Goal: Information Seeking & Learning: Get advice/opinions

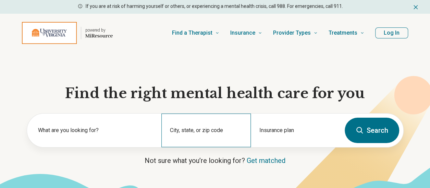
click at [199, 128] on div "City, state, or zip code" at bounding box center [205, 130] width 89 height 34
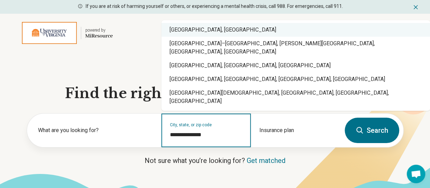
click at [191, 37] on div "Charlottesville, VA" at bounding box center [295, 30] width 269 height 14
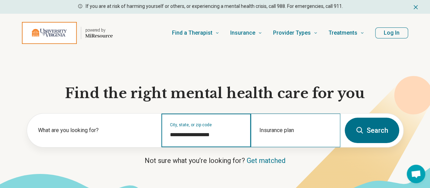
type input "**********"
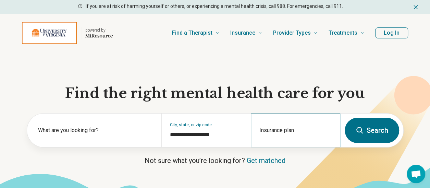
click at [281, 126] on div "Insurance plan" at bounding box center [295, 130] width 89 height 34
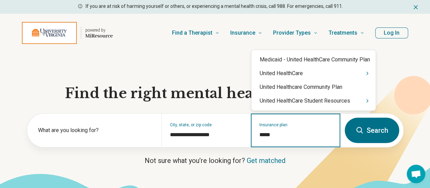
type input "******"
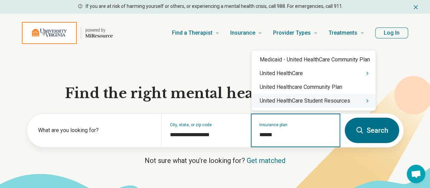
click at [292, 98] on div "United HealthCare Student Resources" at bounding box center [313, 101] width 124 height 14
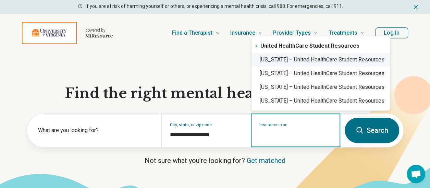
click at [282, 62] on div "Virginia – United HealthCare Student Resources" at bounding box center [320, 60] width 138 height 14
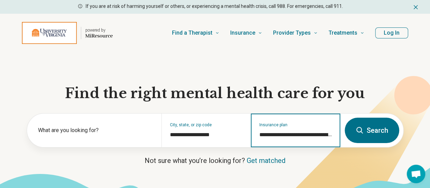
type input "**********"
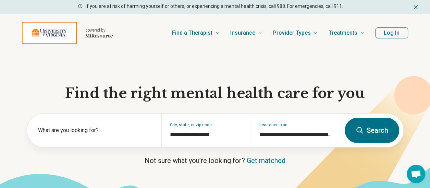
click at [370, 132] on button "Search" at bounding box center [372, 129] width 54 height 25
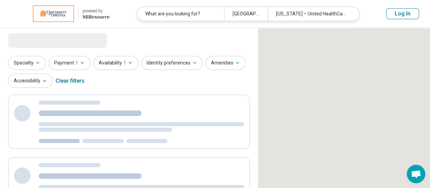
select select "***"
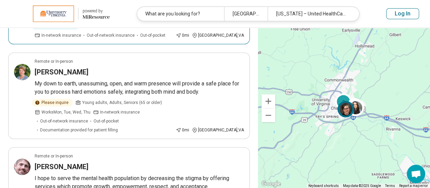
scroll to position [125, 0]
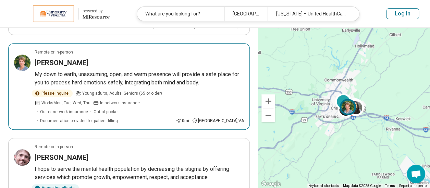
click at [149, 78] on p "My down to earth, unassuming, open, and warm presence will provide a safe place…" at bounding box center [139, 78] width 209 height 16
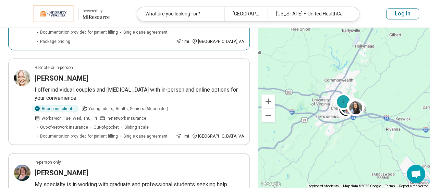
scroll to position [609, 0]
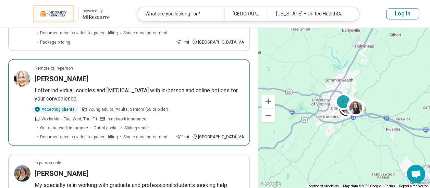
click at [139, 86] on p "I offer individual, couples and family counseling with in-person and online opt…" at bounding box center [139, 94] width 209 height 16
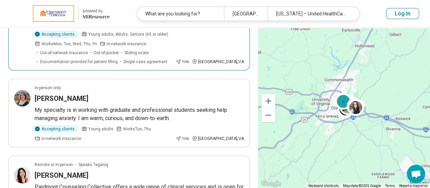
scroll to position [686, 0]
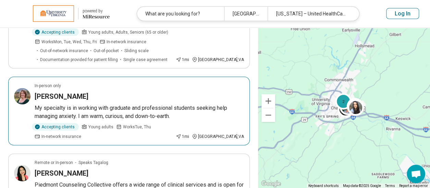
click at [141, 104] on p "My specialty is in working with graduate and professional students seeking help…" at bounding box center [139, 112] width 209 height 16
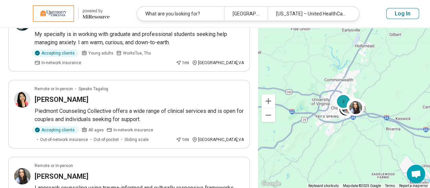
scroll to position [759, 0]
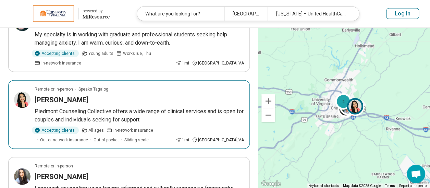
click at [135, 107] on p "Piedmont Counseling Collective offers a wide range of clinical services and is …" at bounding box center [139, 115] width 209 height 16
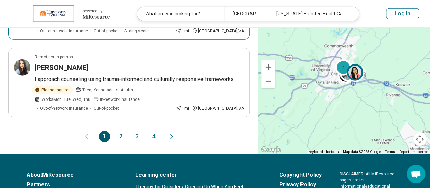
scroll to position [871, 0]
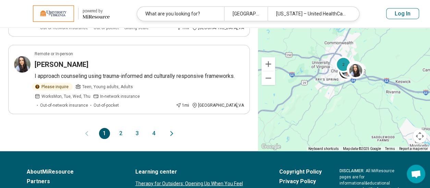
click at [119, 128] on button "2" at bounding box center [120, 133] width 11 height 11
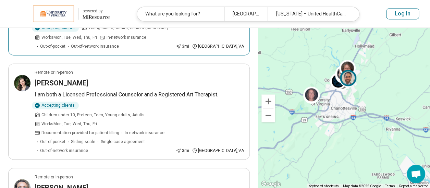
scroll to position [493, 0]
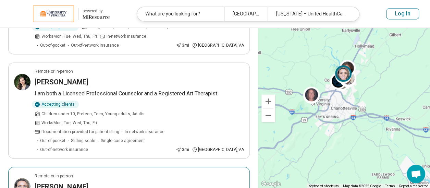
click at [140, 181] on div "Lauren Lynn" at bounding box center [139, 186] width 209 height 10
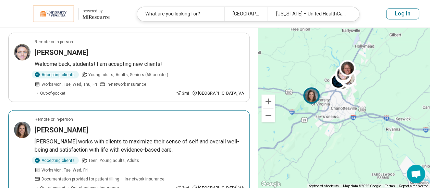
scroll to position [627, 0]
click at [137, 110] on article "Remote or In-person Lori Freeman Dr. Freeman works with clients to maximize the…" at bounding box center [129, 153] width 242 height 86
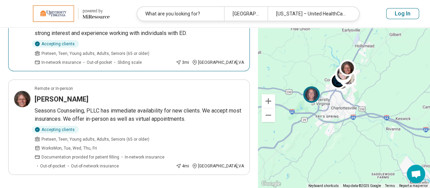
scroll to position [838, 0]
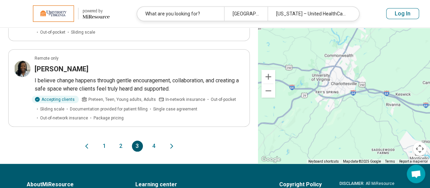
scroll to position [814, 0]
click at [104, 140] on button "1" at bounding box center [104, 145] width 11 height 11
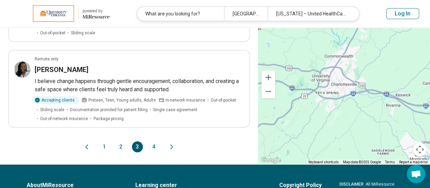
scroll to position [0, 0]
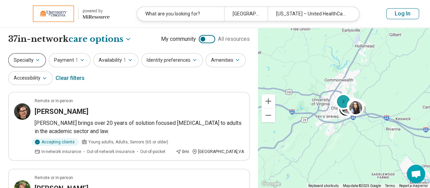
click at [34, 57] on button "Specialty" at bounding box center [27, 60] width 38 height 14
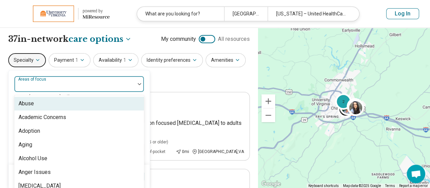
click at [44, 79] on div "Areas of focus" at bounding box center [79, 84] width 130 height 16
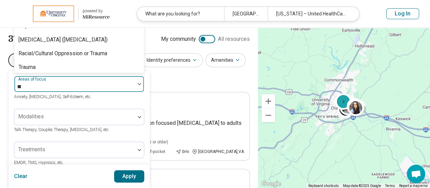
type input "*"
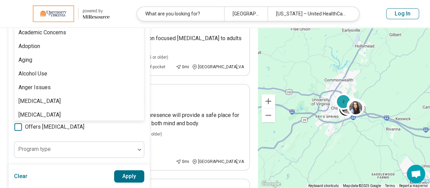
scroll to position [85, 0]
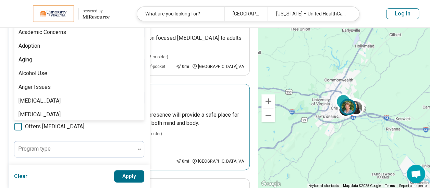
click at [212, 134] on div "Please inquire Young adults, Adults, Seniors (65 or older) Works Mon, Tue, Wed,…" at bounding box center [139, 147] width 209 height 34
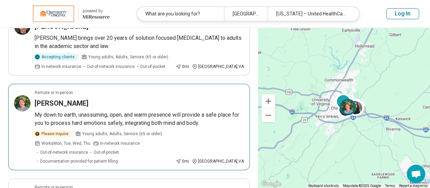
scroll to position [0, 0]
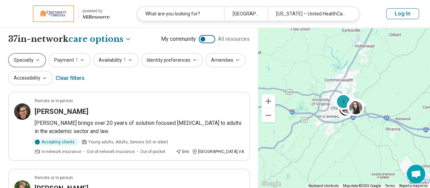
click at [38, 55] on button "Specialty" at bounding box center [27, 60] width 38 height 14
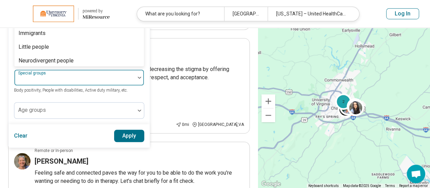
click at [75, 74] on div at bounding box center [74, 77] width 121 height 15
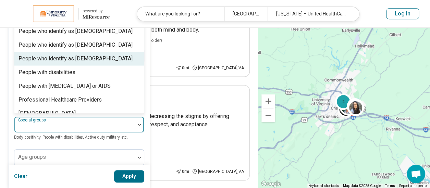
scroll to position [208, 0]
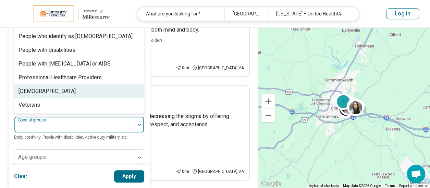
click at [68, 88] on div "Transgender" at bounding box center [78, 91] width 129 height 14
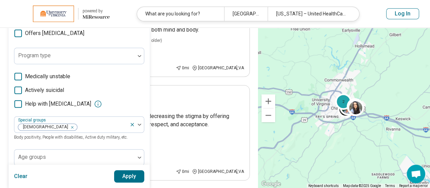
click at [127, 174] on button "Apply" at bounding box center [129, 176] width 30 height 12
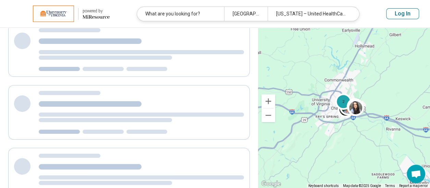
scroll to position [0, 0]
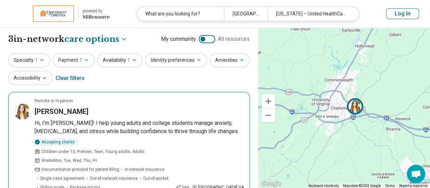
click at [140, 113] on div "Sarah Dulaney" at bounding box center [139, 112] width 209 height 10
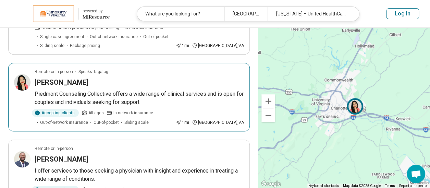
click at [126, 77] on div "Jem Iwatsubo" at bounding box center [139, 82] width 209 height 10
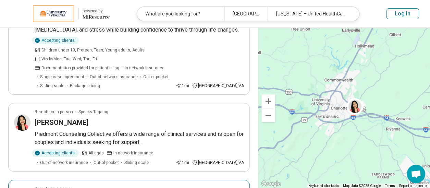
scroll to position [0, 0]
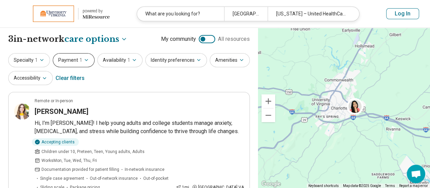
click at [76, 57] on button "Payment 1" at bounding box center [74, 60] width 42 height 14
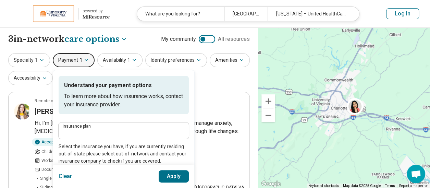
type input "**********"
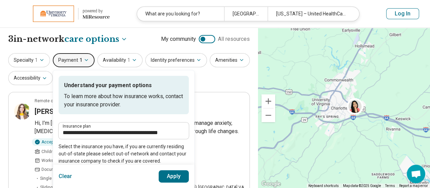
click at [63, 176] on button "Clear" at bounding box center [66, 176] width 14 height 12
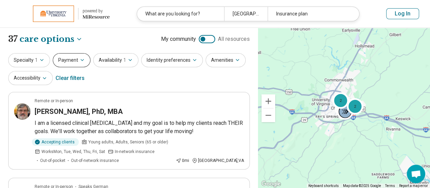
click at [77, 57] on button "Payment" at bounding box center [72, 60] width 38 height 14
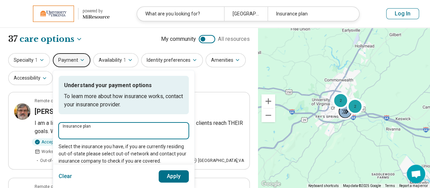
click at [97, 128] on input "Insurance plan" at bounding box center [124, 132] width 122 height 8
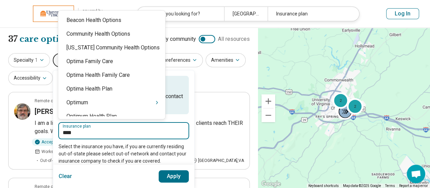
type input "*****"
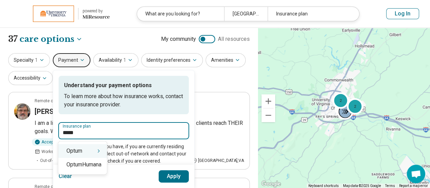
click at [86, 150] on div "Optum" at bounding box center [82, 151] width 49 height 14
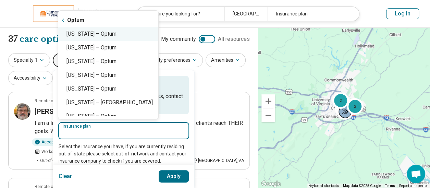
click at [88, 34] on div "Virginia – Optum" at bounding box center [108, 34] width 100 height 14
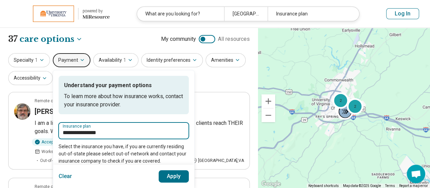
type input "**********"
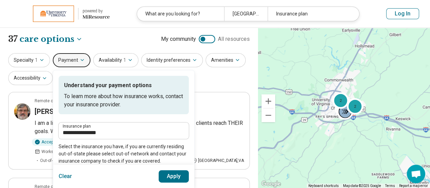
click at [174, 176] on button "Apply" at bounding box center [174, 176] width 30 height 12
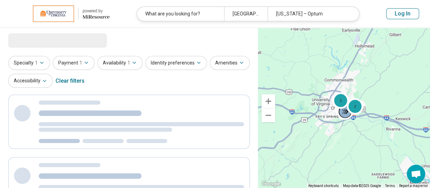
select select "***"
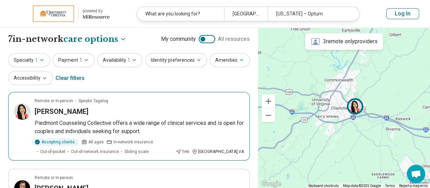
click at [106, 111] on div "Jem Iwatsubo" at bounding box center [139, 112] width 209 height 10
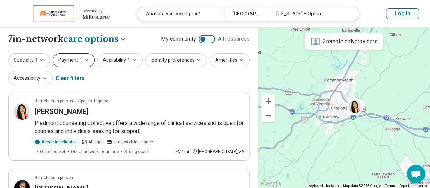
click at [77, 65] on button "Payment 1" at bounding box center [74, 60] width 42 height 14
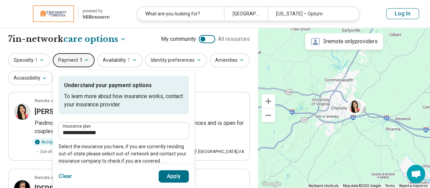
click at [63, 178] on button "Clear" at bounding box center [66, 176] width 14 height 12
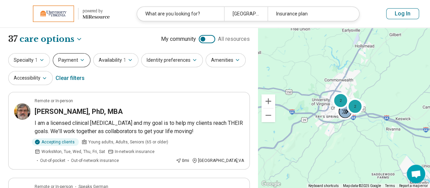
click at [69, 61] on button "Payment" at bounding box center [72, 60] width 38 height 14
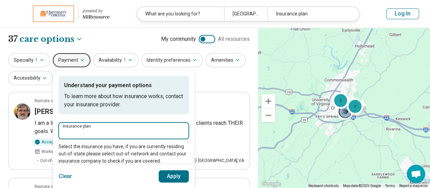
click at [91, 132] on input "Insurance plan" at bounding box center [124, 132] width 122 height 8
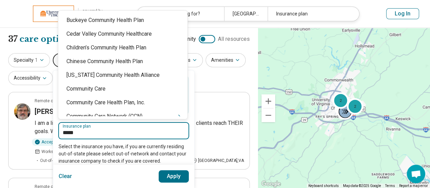
type input "******"
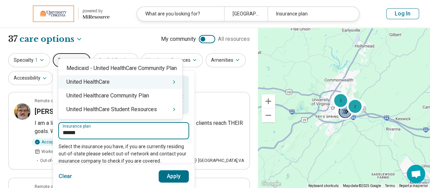
click at [113, 82] on div "United HealthCare" at bounding box center [120, 82] width 124 height 14
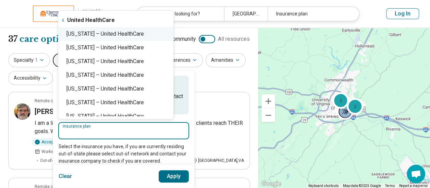
click at [104, 33] on div "Virginia – United HealthCare" at bounding box center [115, 34] width 115 height 14
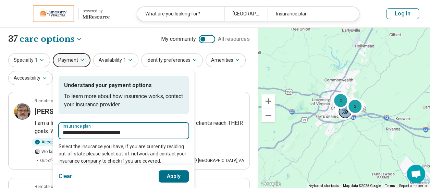
type input "**********"
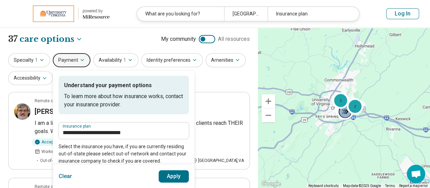
click at [172, 175] on button "Apply" at bounding box center [174, 176] width 30 height 12
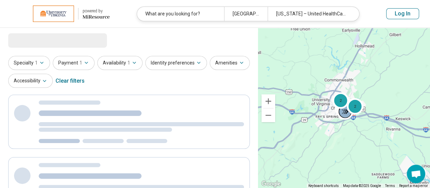
select select "***"
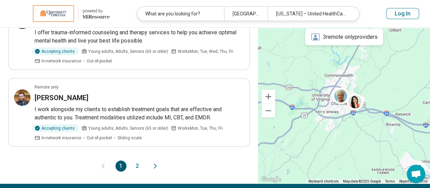
scroll to position [758, 0]
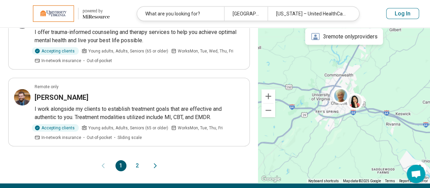
click at [139, 160] on button "2" at bounding box center [137, 165] width 11 height 11
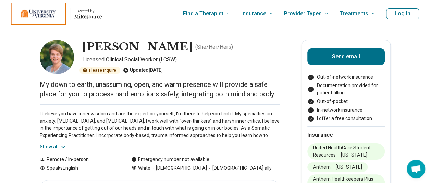
click at [60, 147] on button "Show all" at bounding box center [53, 146] width 27 height 7
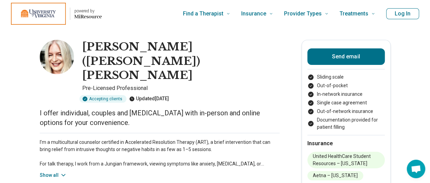
click at [58, 171] on button "Show all" at bounding box center [53, 174] width 27 height 7
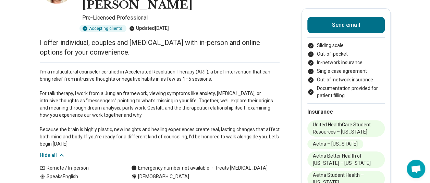
scroll to position [70, 0]
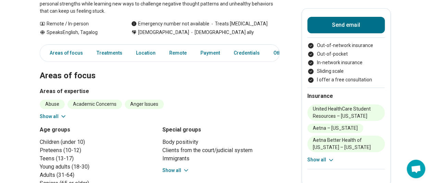
scroll to position [135, 0]
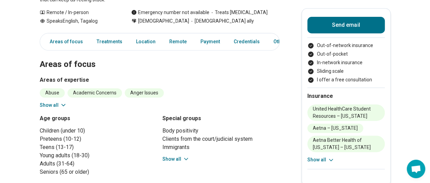
click at [50, 100] on div "Abuse Academic Concerns Anger Issues Anxiety Attention Deficit Hyperactivity Di…" at bounding box center [160, 98] width 240 height 21
click at [50, 104] on button "Show all" at bounding box center [53, 104] width 27 height 7
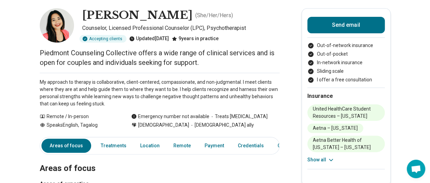
scroll to position [0, 0]
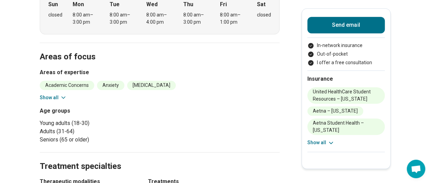
scroll to position [246, 0]
click at [59, 94] on button "Show all" at bounding box center [53, 97] width 27 height 7
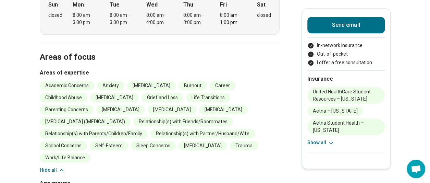
scroll to position [0, 0]
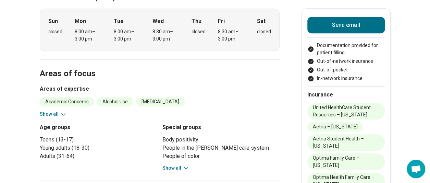
scroll to position [220, 0]
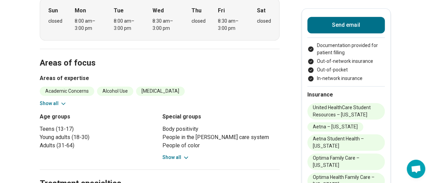
click at [55, 100] on button "Show all" at bounding box center [53, 103] width 27 height 7
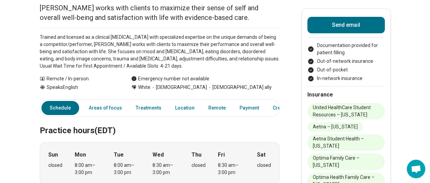
scroll to position [0, 0]
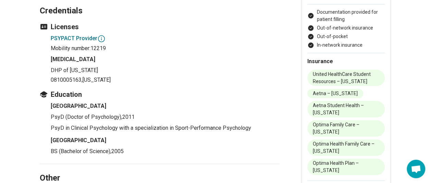
scroll to position [1014, 0]
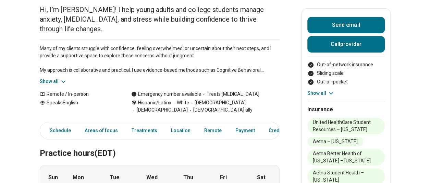
scroll to position [77, 0]
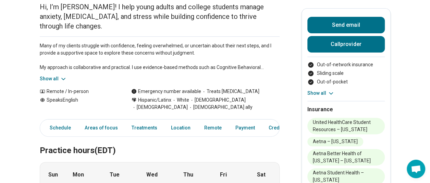
click at [52, 75] on button "Show all" at bounding box center [53, 78] width 27 height 7
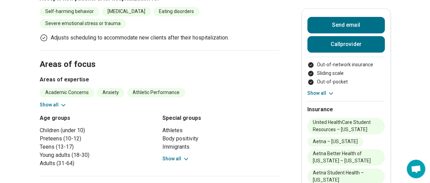
scroll to position [343, 0]
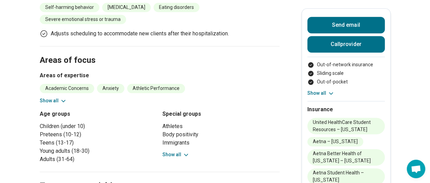
click at [50, 97] on button "Show all" at bounding box center [53, 100] width 27 height 7
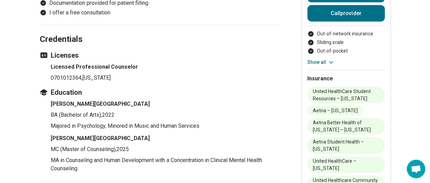
scroll to position [991, 0]
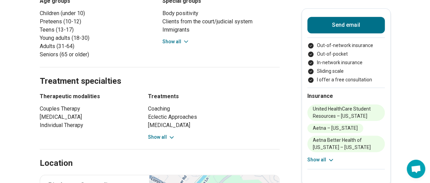
scroll to position [214, 0]
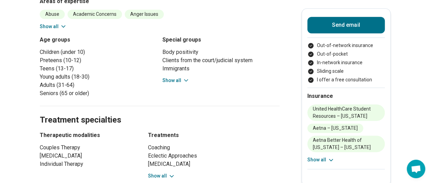
click at [175, 77] on button "Show all" at bounding box center [175, 80] width 27 height 7
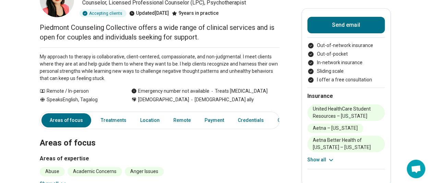
scroll to position [0, 0]
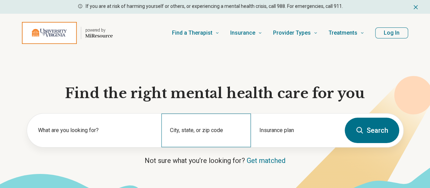
click at [187, 130] on div "City, state, or zip code" at bounding box center [205, 130] width 89 height 34
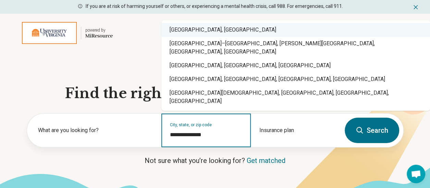
click at [184, 37] on div "Charlottesville, VA" at bounding box center [295, 30] width 269 height 14
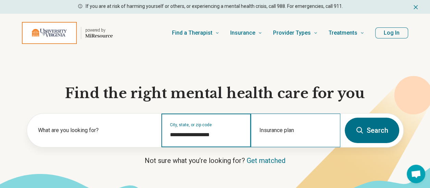
type input "**********"
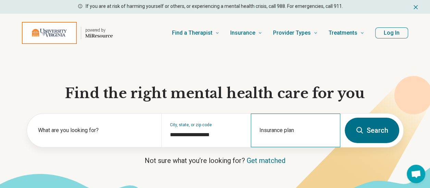
click at [273, 129] on div "Insurance plan" at bounding box center [295, 130] width 89 height 34
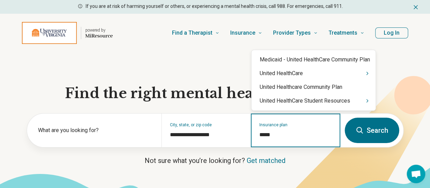
type input "******"
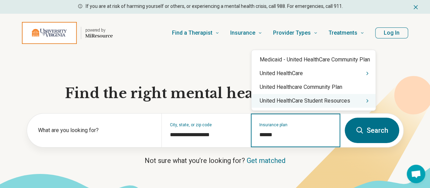
click at [272, 100] on div "United HealthCare Student Resources" at bounding box center [313, 101] width 124 height 14
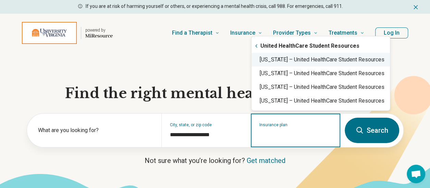
click at [285, 65] on div "Virginia – United HealthCare Student Resources" at bounding box center [320, 60] width 138 height 14
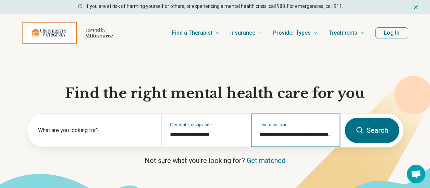
type input "**********"
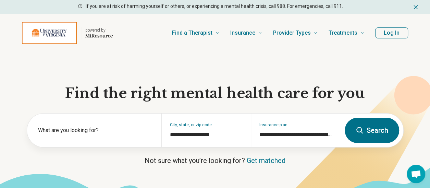
click at [381, 135] on button "Search" at bounding box center [372, 129] width 54 height 25
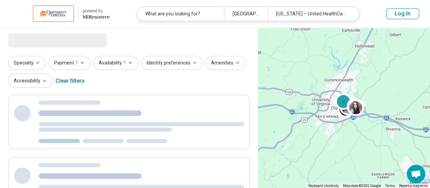
select select "***"
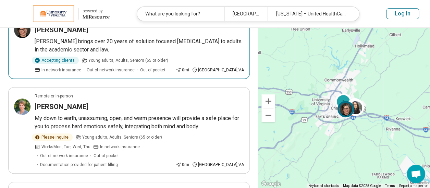
scroll to position [84, 0]
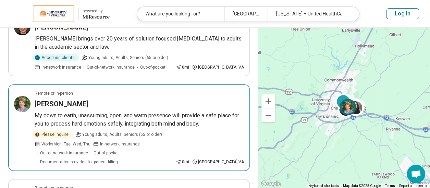
click at [75, 99] on h3 "Sarah Cooper" at bounding box center [62, 104] width 54 height 10
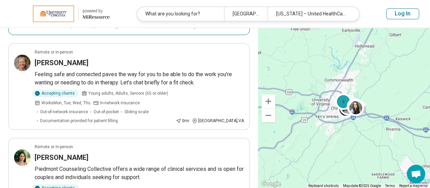
scroll to position [327, 0]
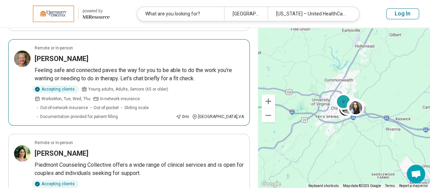
click at [139, 66] on p "Feeling safe and connected paves the way for you to be able to do the work you'…" at bounding box center [139, 74] width 209 height 16
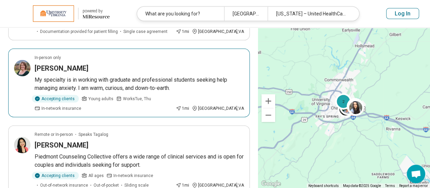
scroll to position [714, 0]
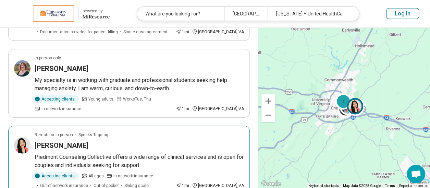
click at [125, 153] on p "Piedmont Counseling Collective offers a wide range of clinical services and is …" at bounding box center [139, 161] width 209 height 16
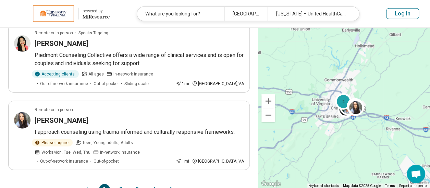
scroll to position [815, 0]
click at [120, 184] on button "2" at bounding box center [120, 189] width 11 height 11
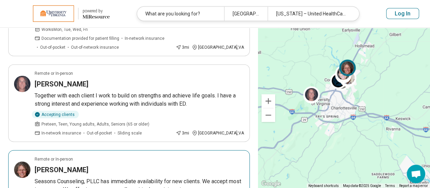
scroll to position [809, 0]
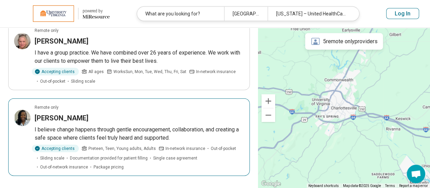
scroll to position [769, 0]
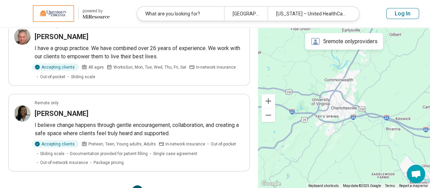
click at [149, 185] on button "4" at bounding box center [153, 190] width 11 height 11
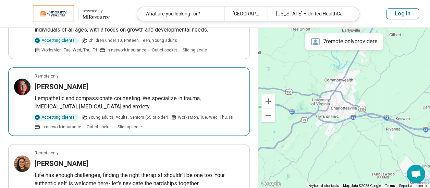
scroll to position [177, 0]
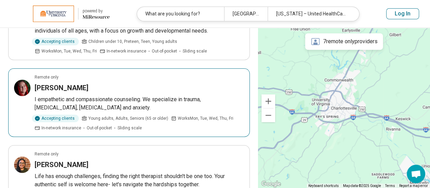
click at [110, 114] on p "Young adults, Adults, Seniors (65 or older)" at bounding box center [125, 118] width 87 height 8
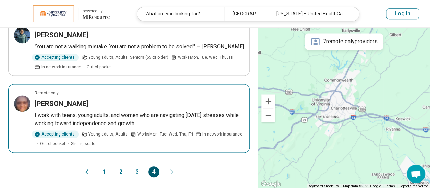
scroll to position [460, 0]
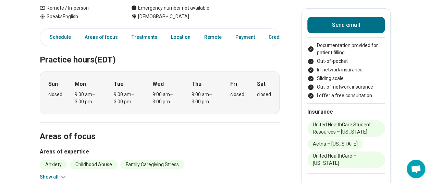
scroll to position [100, 0]
click at [58, 175] on button "Show all" at bounding box center [53, 176] width 27 height 7
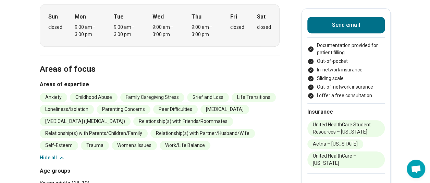
scroll to position [0, 0]
